Goal: Task Accomplishment & Management: Manage account settings

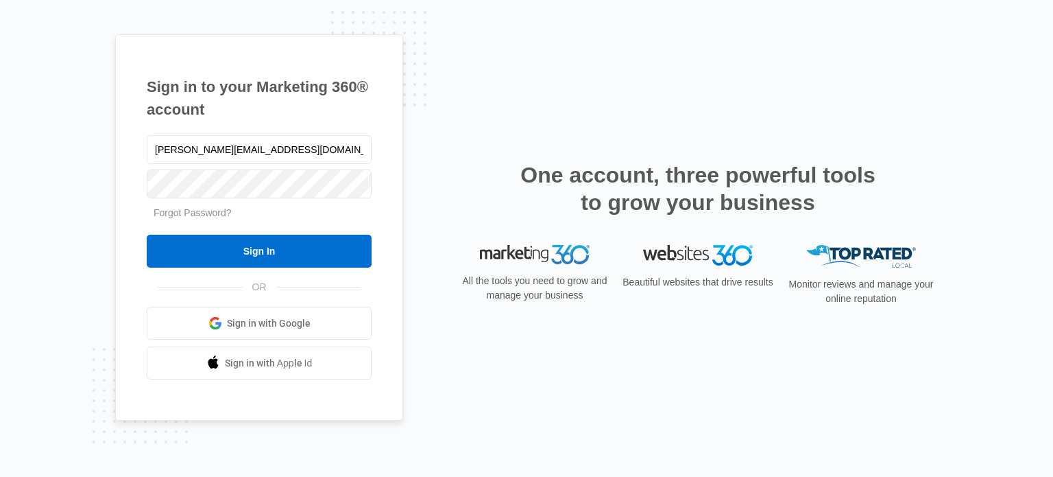
type input "[PERSON_NAME][EMAIL_ADDRESS][DOMAIN_NAME]"
click at [147, 235] on input "Sign In" at bounding box center [259, 251] width 225 height 33
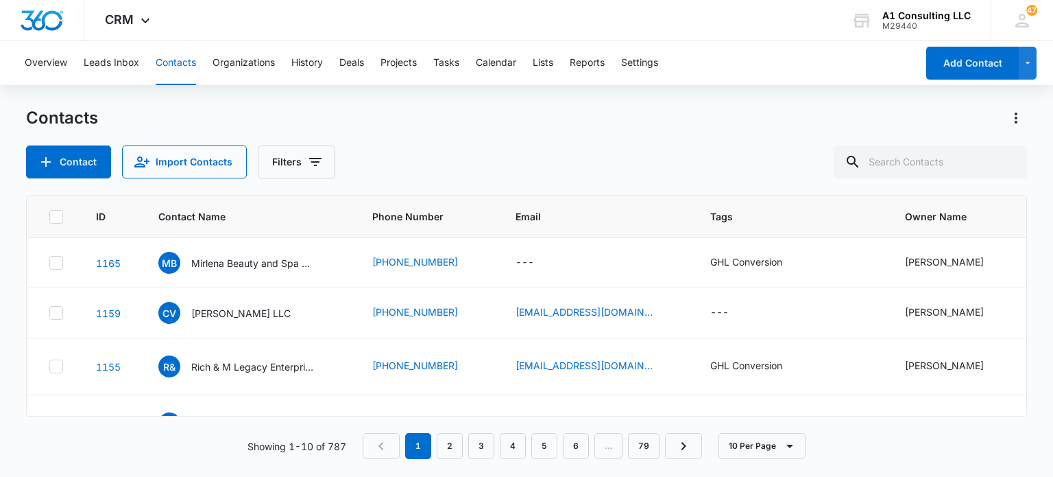
click at [445, 171] on div "Contact Import Contacts Filters" at bounding box center [526, 161] width 1000 height 33
